Goal: Find specific page/section: Find specific page/section

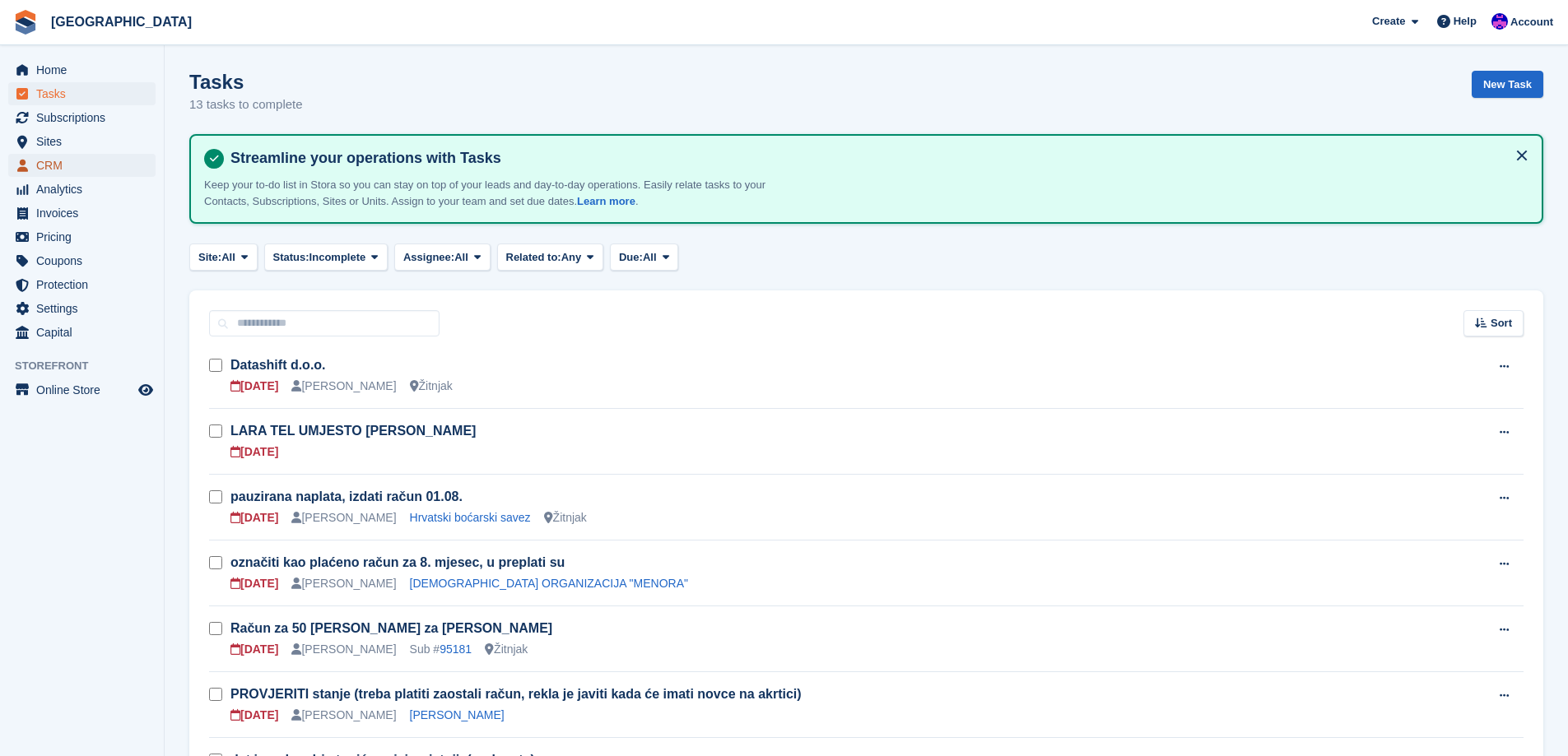
click at [80, 165] on span "CRM" at bounding box center [85, 165] width 99 height 23
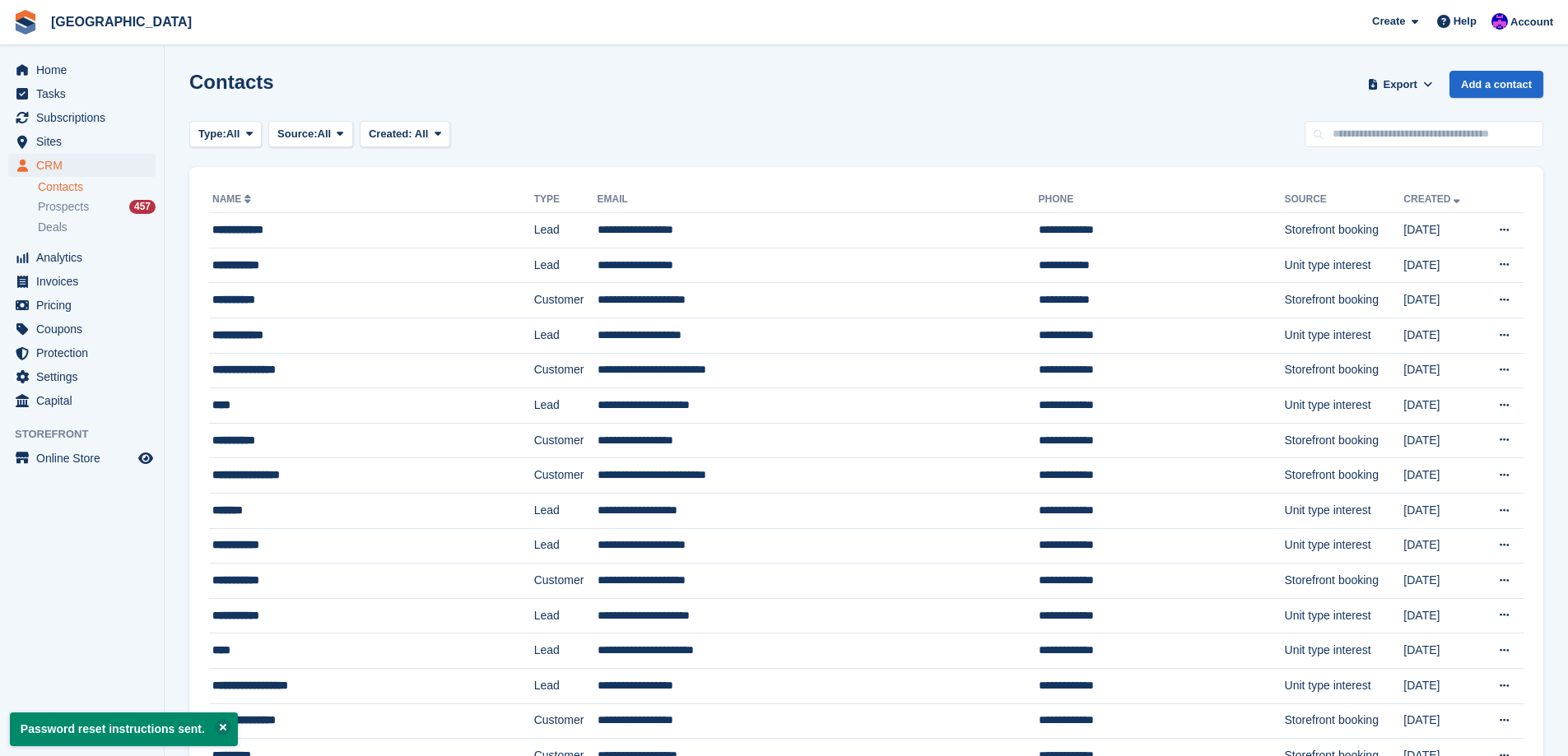
click at [1409, 128] on input "text" at bounding box center [1424, 134] width 239 height 27
type input "********"
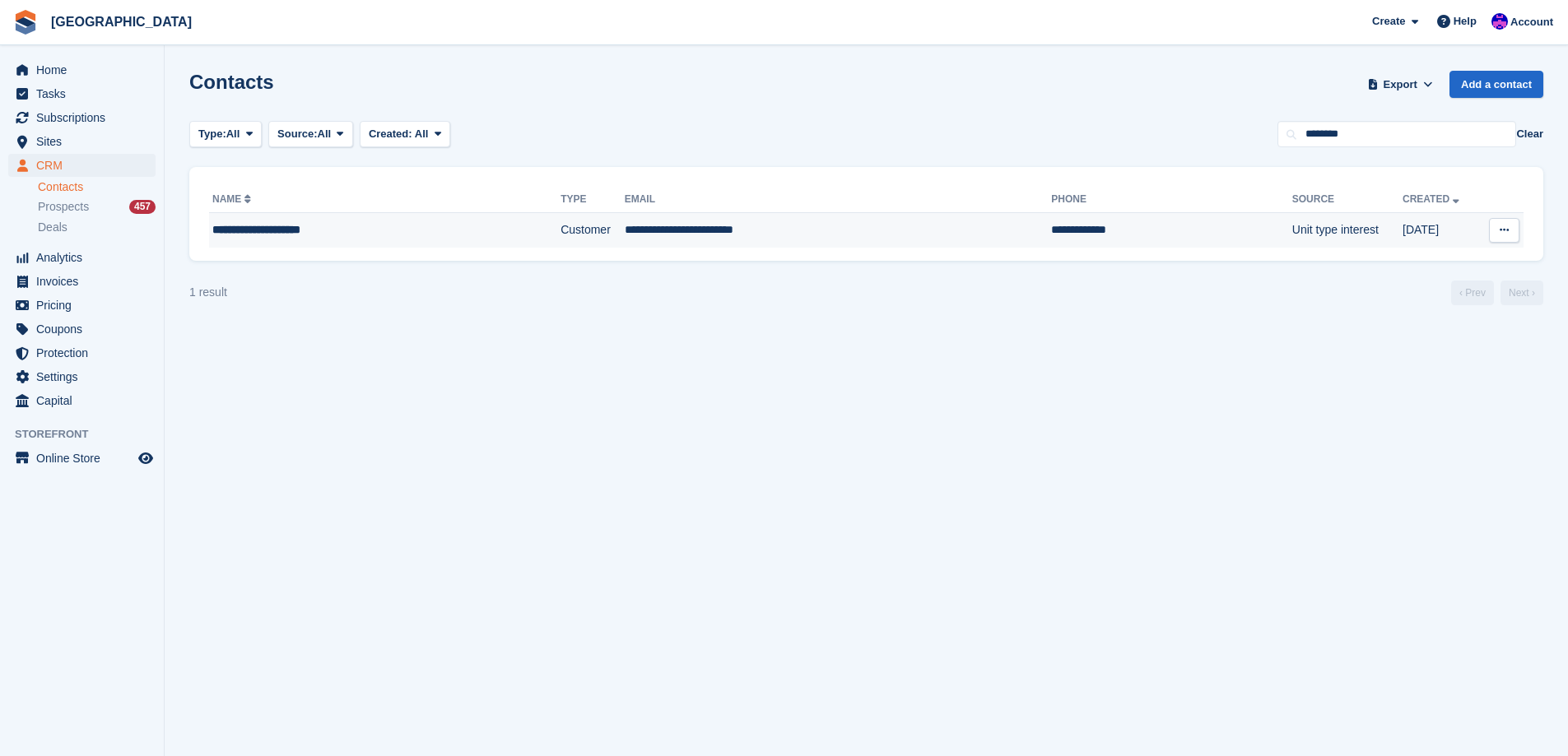
click at [764, 233] on td "**********" at bounding box center [839, 230] width 427 height 34
